Goal: Task Accomplishment & Management: Use online tool/utility

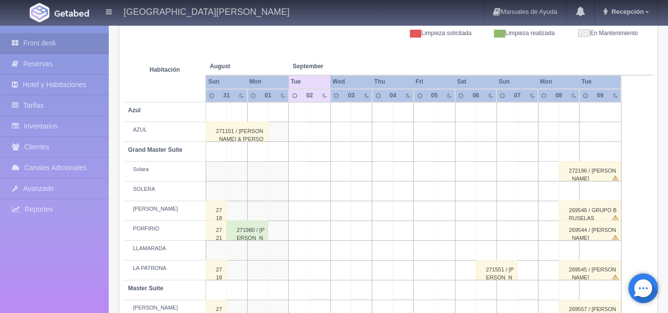
scroll to position [41, 0]
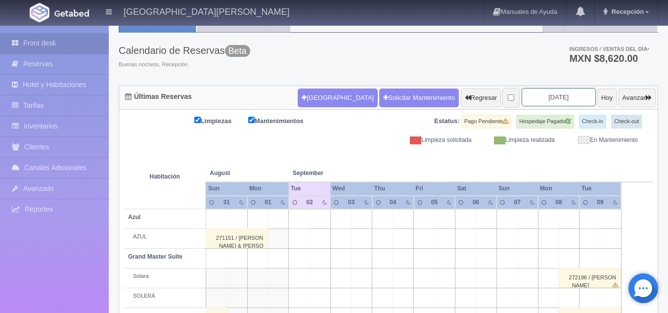
drag, startPoint x: 552, startPoint y: 103, endPoint x: 553, endPoint y: 96, distance: 6.9
click at [553, 96] on input "2025-09-02" at bounding box center [559, 97] width 74 height 18
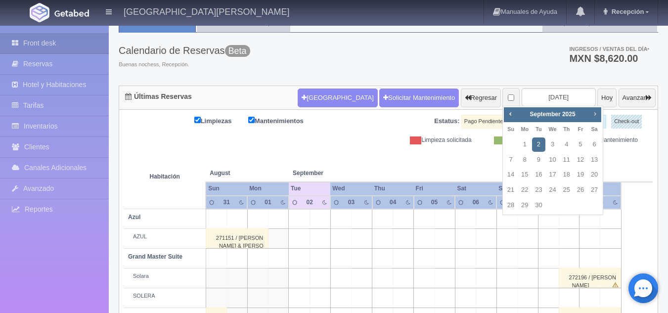
click at [593, 114] on span "Next" at bounding box center [595, 114] width 8 height 8
click at [590, 191] on link "25" at bounding box center [594, 190] width 13 height 14
type input "2025-10-25"
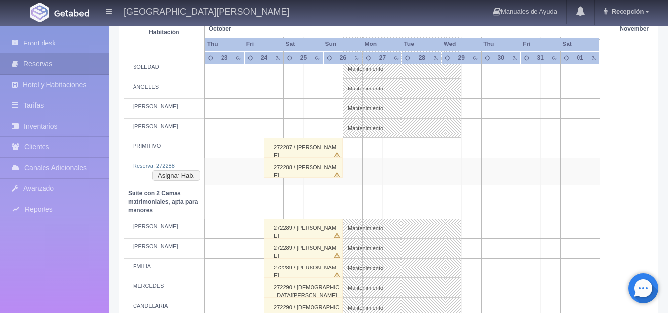
scroll to position [544, 0]
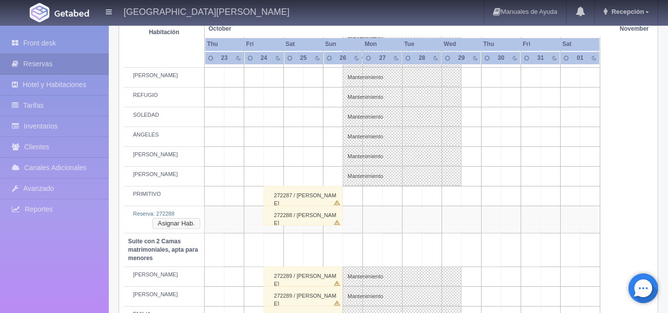
click at [179, 225] on button "Asignar Hab." at bounding box center [176, 223] width 48 height 11
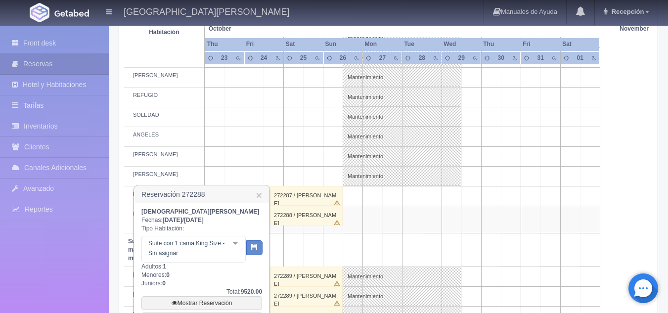
click at [233, 248] on div "Suite con 1 cama King Size - Sin asignar Suite con 1 cama King Size Suite con 1…" at bounding box center [194, 249] width 104 height 27
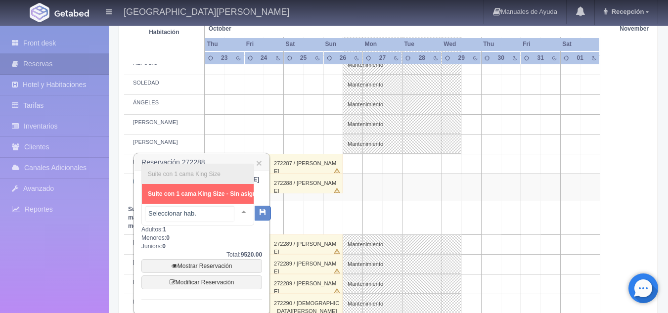
scroll to position [594, 0]
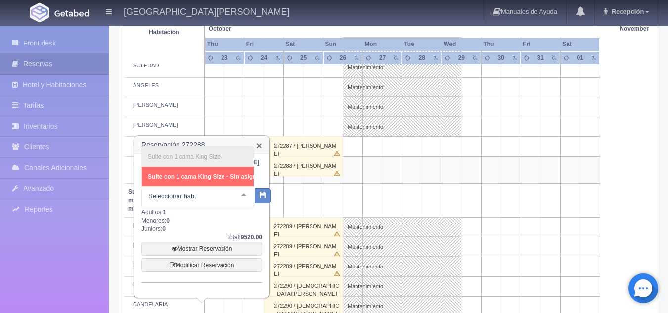
click at [260, 146] on link "×" at bounding box center [259, 146] width 6 height 10
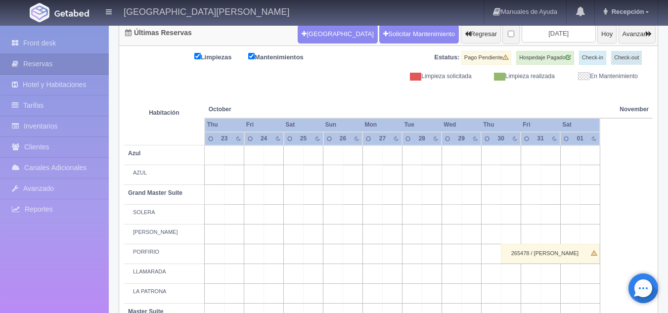
scroll to position [0, 0]
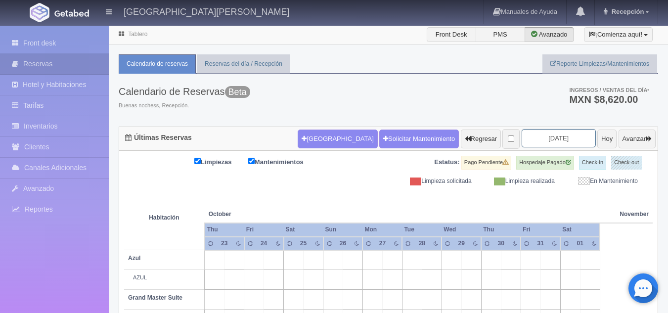
click at [539, 142] on input "2025-10-25" at bounding box center [559, 138] width 74 height 18
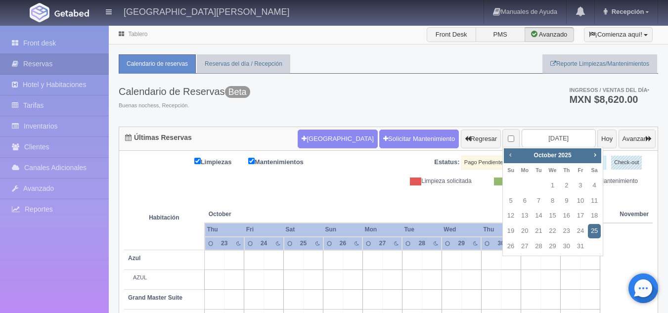
click at [516, 154] on link "Prev" at bounding box center [510, 154] width 11 height 11
click at [580, 188] on link "5" at bounding box center [580, 186] width 13 height 14
type input "[DATE]"
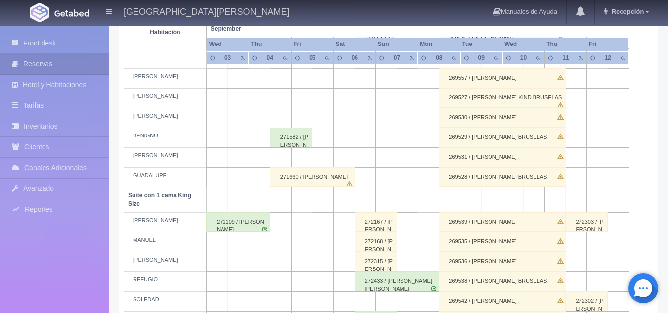
scroll to position [396, 0]
